Goal: Task Accomplishment & Management: Manage account settings

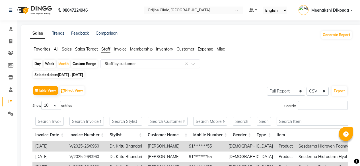
select select "full_report"
select select "csv"
click at [352, 11] on link "Meenakshi Dikonda" at bounding box center [325, 10] width 54 height 9
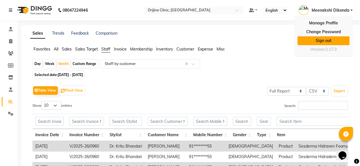
click at [318, 41] on link "Sign out" at bounding box center [323, 40] width 52 height 9
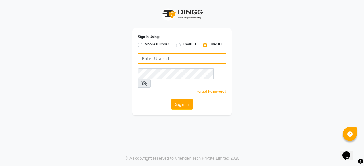
click at [154, 61] on input "Username" at bounding box center [182, 58] width 88 height 11
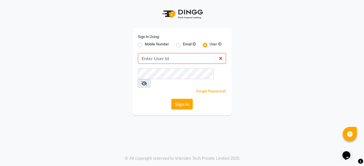
click at [137, 43] on div "Sign In Using: Mobile Number Email ID User ID Remember me Forgot Password? Sign…" at bounding box center [181, 71] width 99 height 87
click at [145, 45] on label "Mobile Number" at bounding box center [157, 45] width 24 height 7
click at [145, 45] on input "Mobile Number" at bounding box center [147, 44] width 4 height 4
radio input "true"
radio input "false"
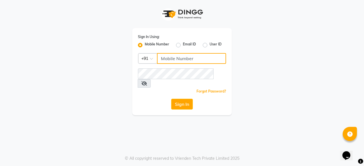
click at [163, 59] on input "Username" at bounding box center [191, 58] width 69 height 11
type input "9890928478"
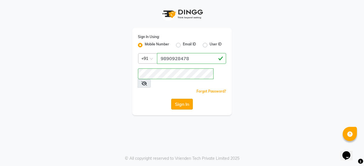
click at [181, 99] on button "Sign In" at bounding box center [182, 104] width 22 height 11
